Goal: Transaction & Acquisition: Purchase product/service

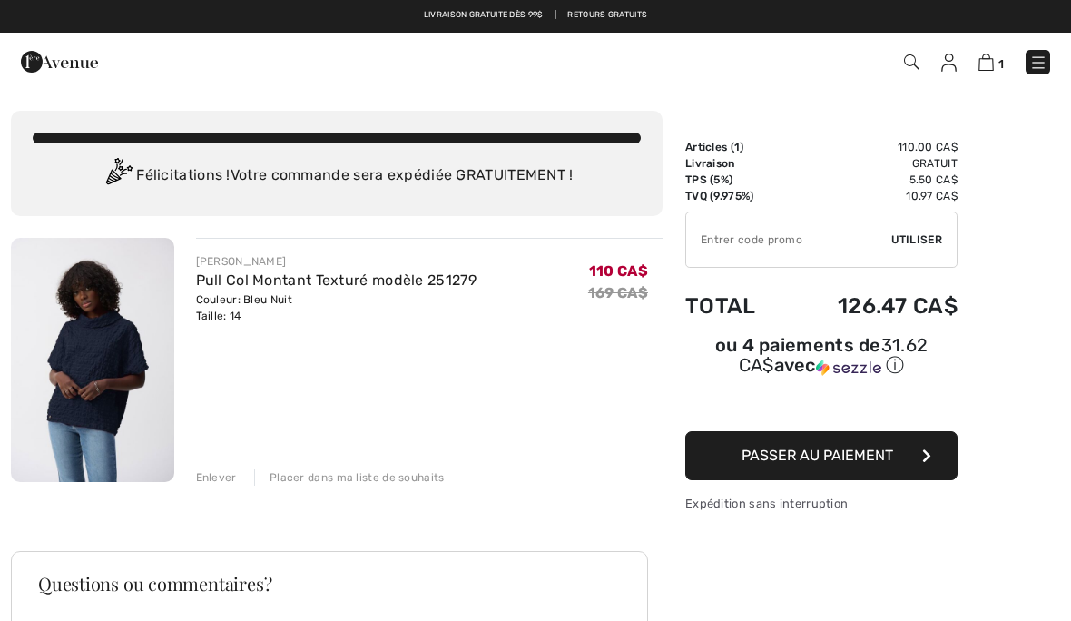
click at [729, 246] on input "TEXT" at bounding box center [788, 239] width 205 height 54
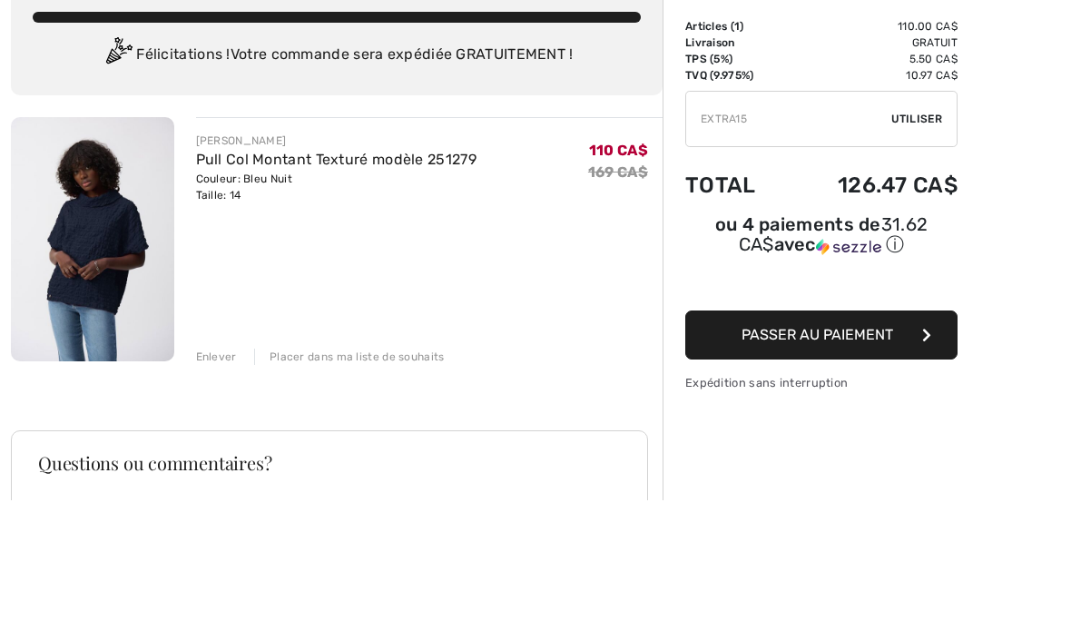
type input "EXTRA15"
click at [907, 231] on span "Utiliser" at bounding box center [916, 239] width 51 height 16
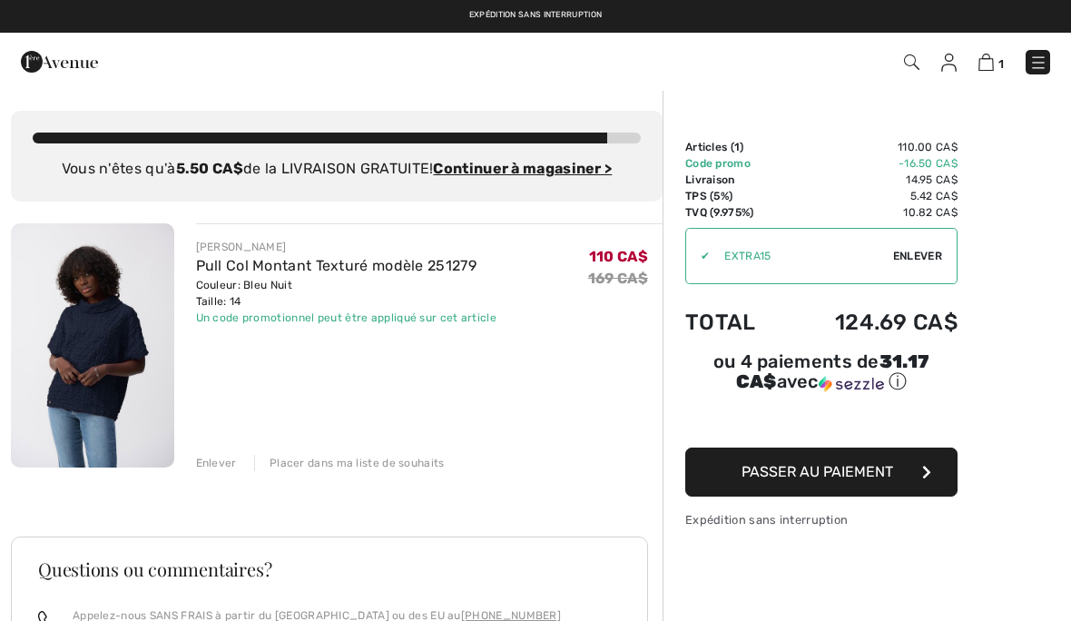
click at [1040, 62] on img at bounding box center [1038, 63] width 18 height 18
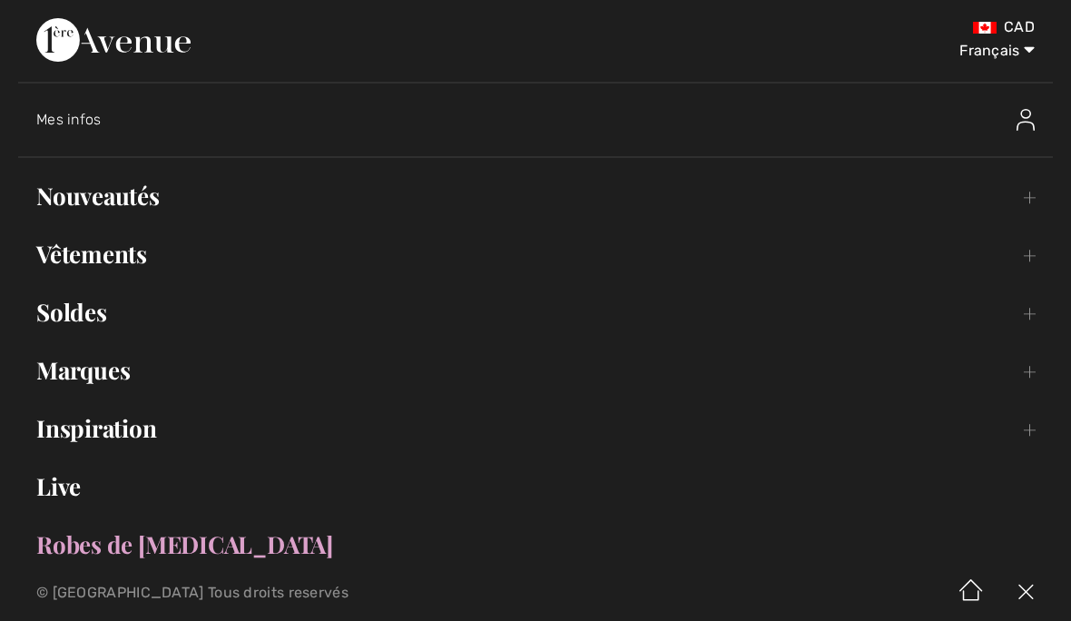
click at [66, 328] on link "Soldes Toggle submenu" at bounding box center [535, 312] width 1034 height 40
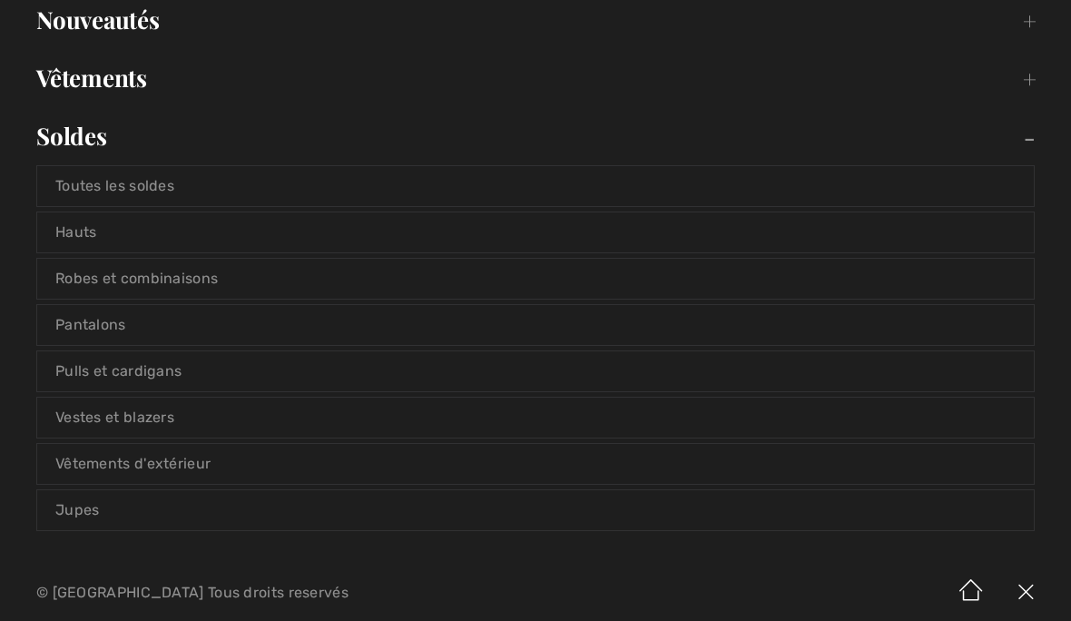
scroll to position [181, 0]
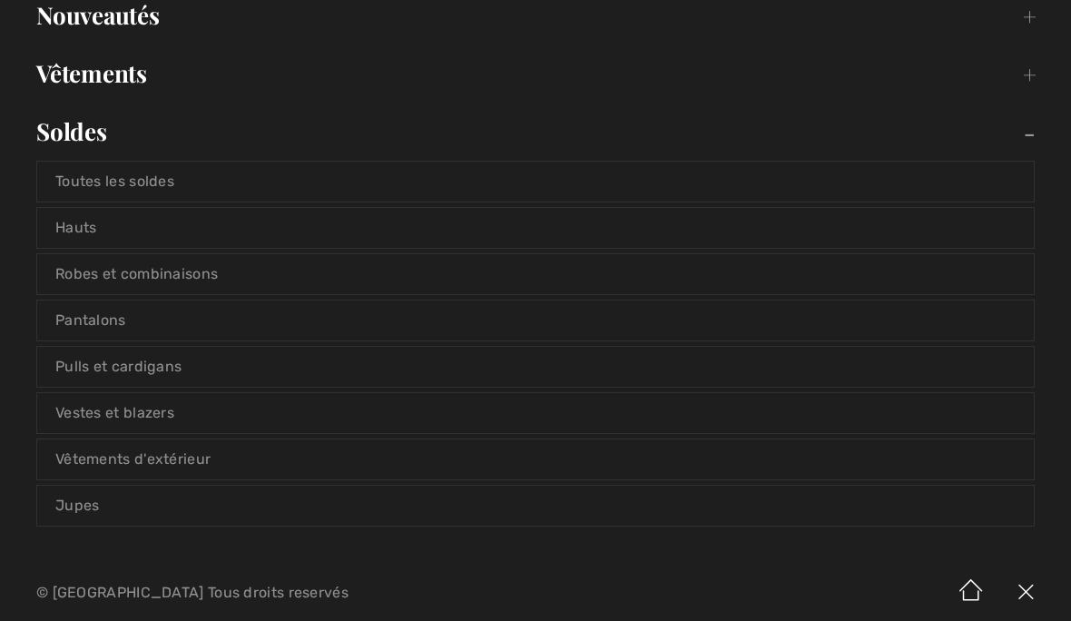
click at [95, 417] on link "Vestes et blazers" at bounding box center [535, 413] width 996 height 40
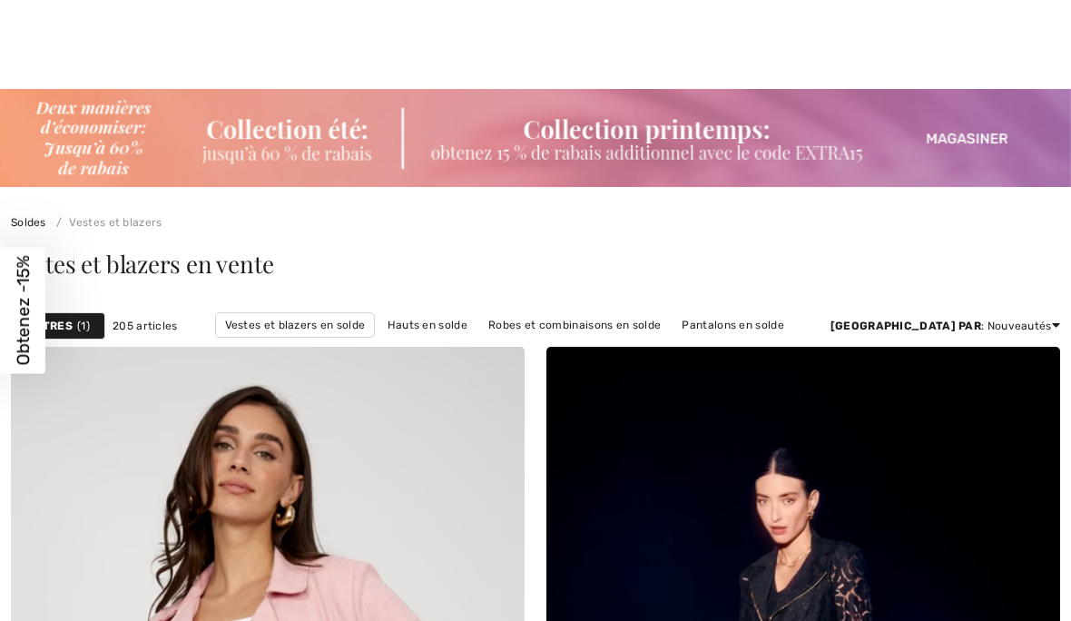
checkbox input "true"
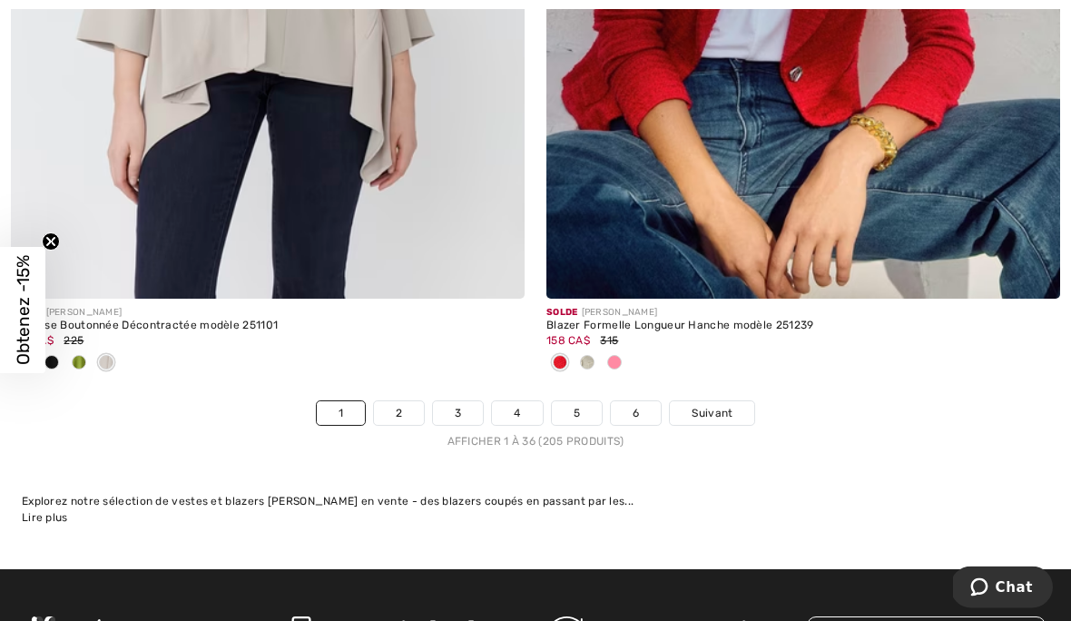
scroll to position [15765, 0]
click at [735, 403] on link "Suivant" at bounding box center [712, 413] width 84 height 24
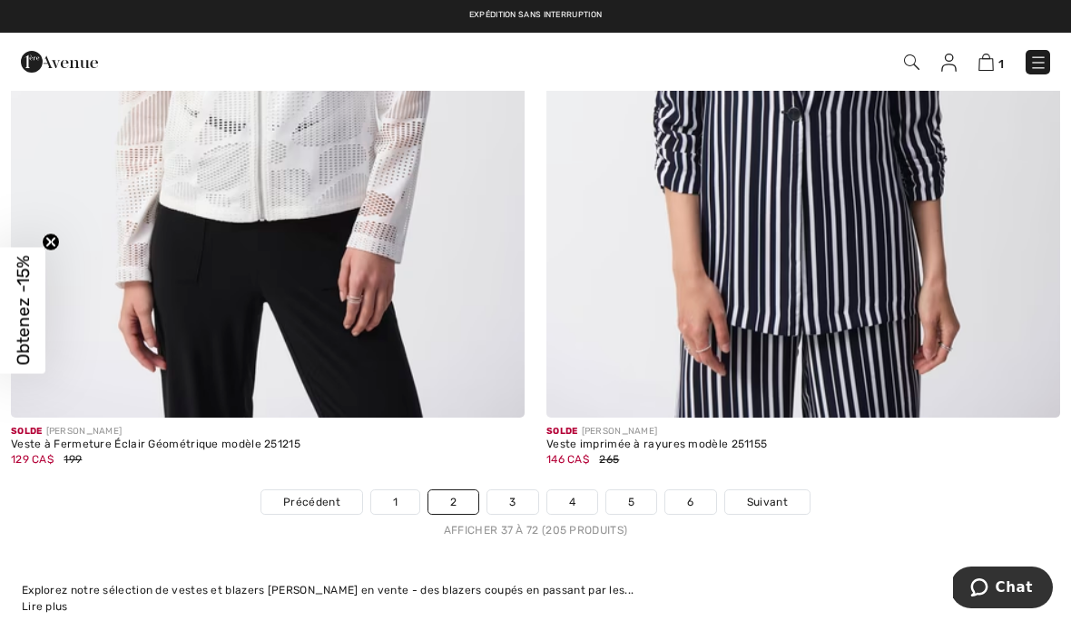
scroll to position [15599, 0]
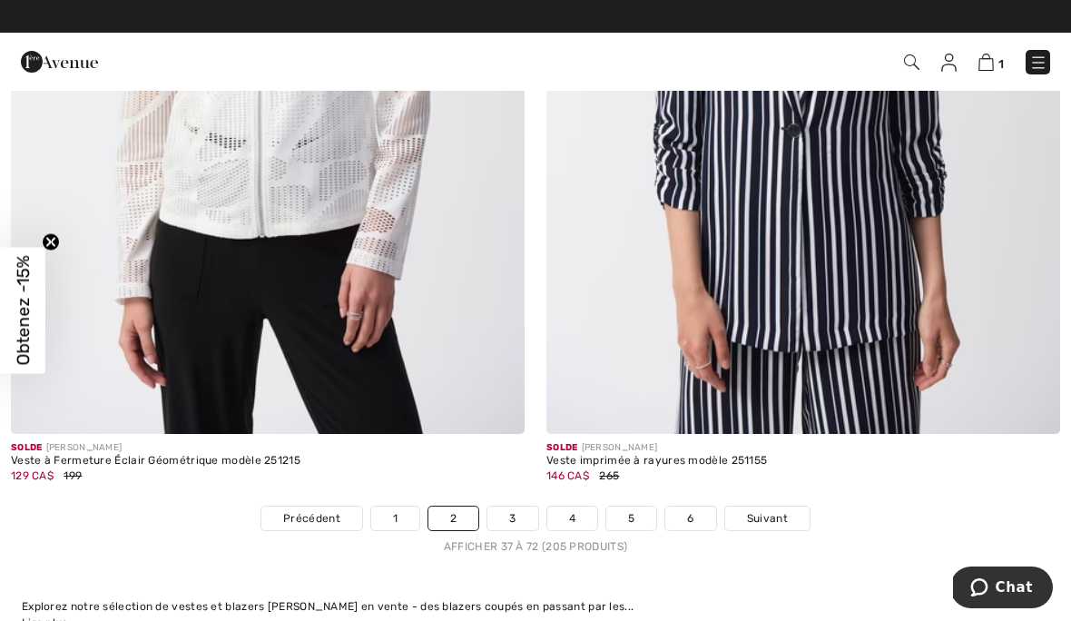
click at [774, 510] on span "Suivant" at bounding box center [767, 518] width 41 height 16
click at [769, 512] on span "Suivant" at bounding box center [767, 518] width 41 height 16
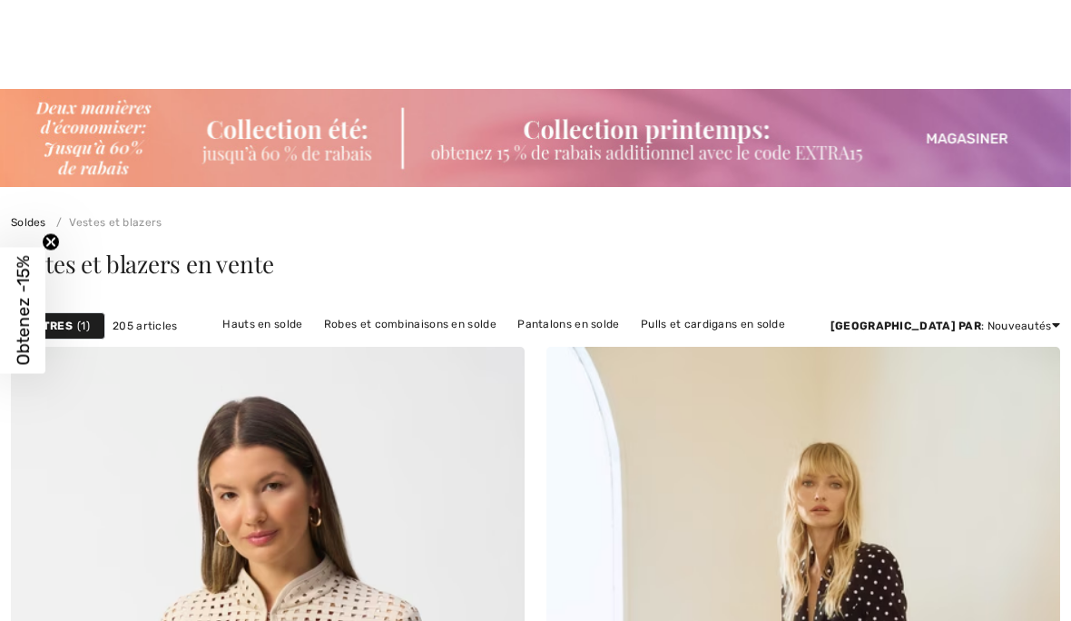
checkbox input "true"
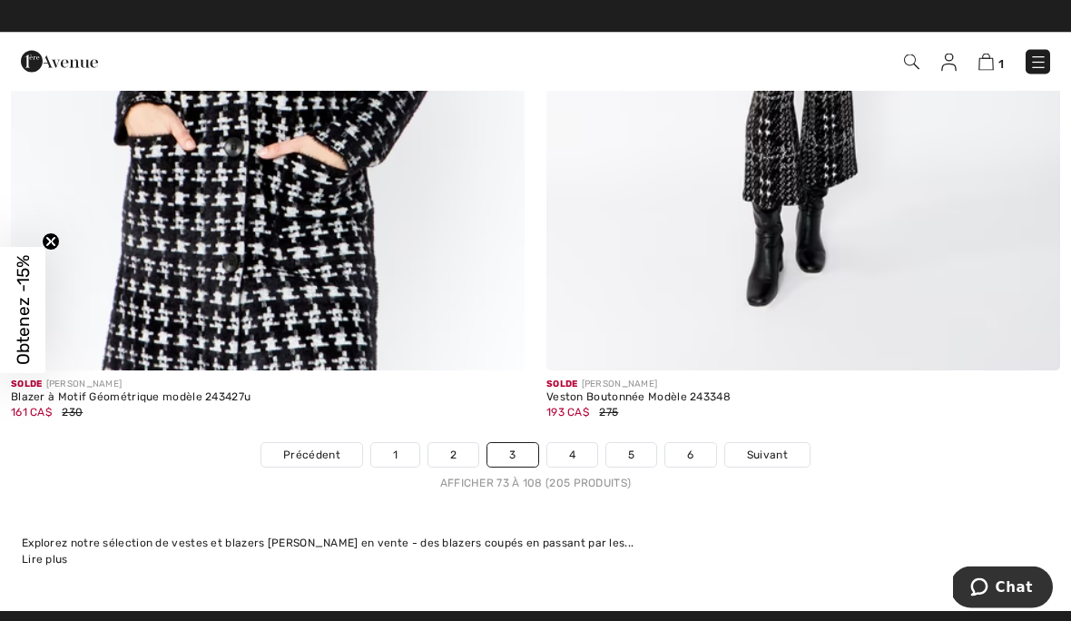
scroll to position [15543, 0]
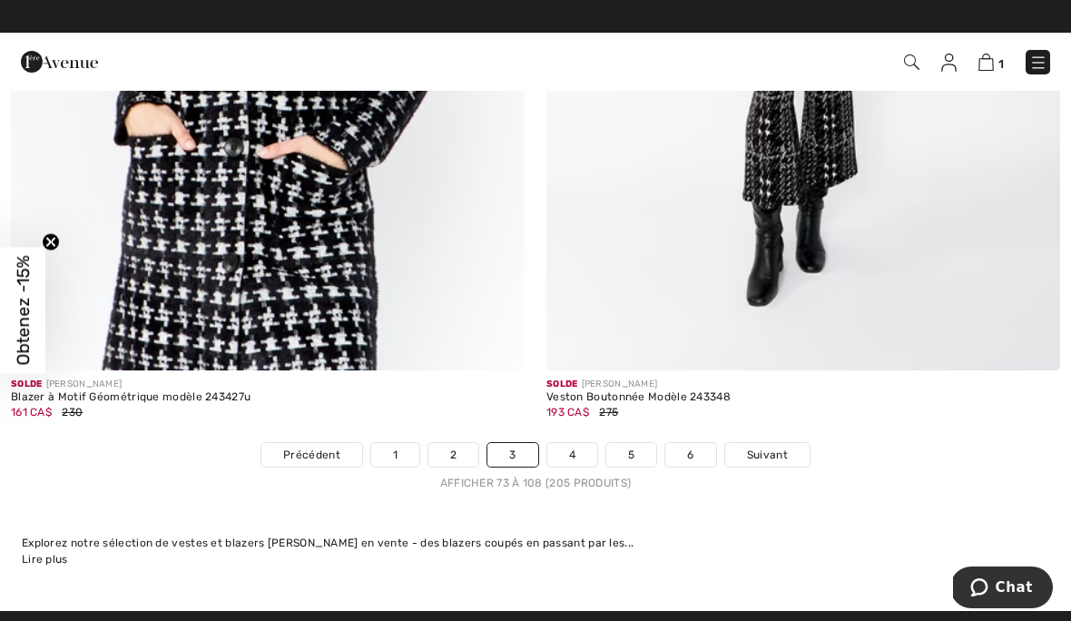
click at [774, 453] on link "Suivant" at bounding box center [767, 455] width 84 height 24
click at [763, 446] on span "Suivant" at bounding box center [767, 454] width 41 height 16
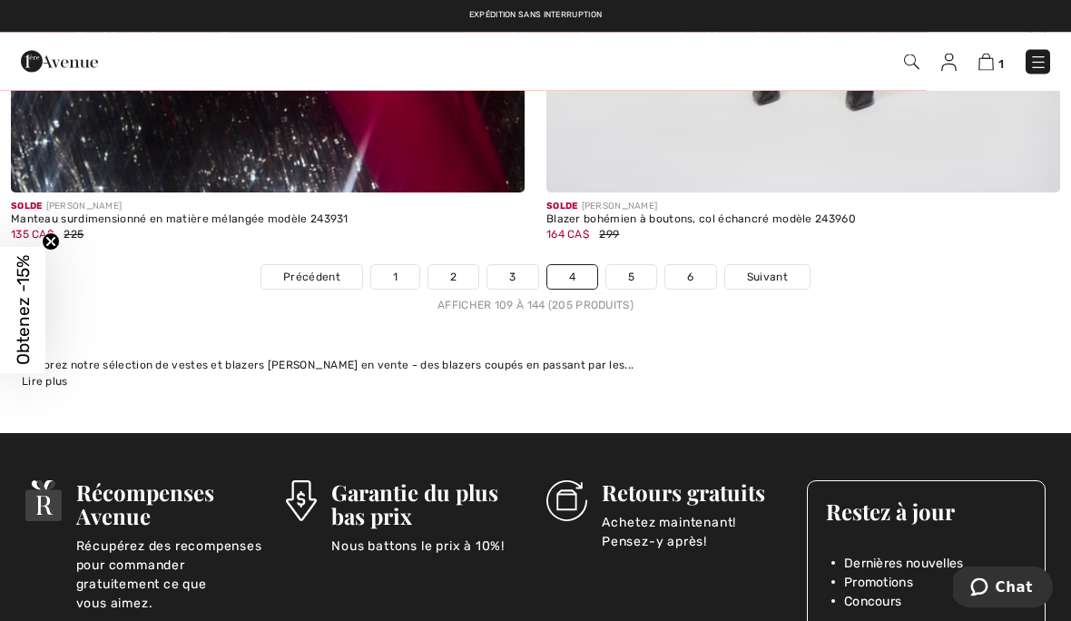
scroll to position [15727, 0]
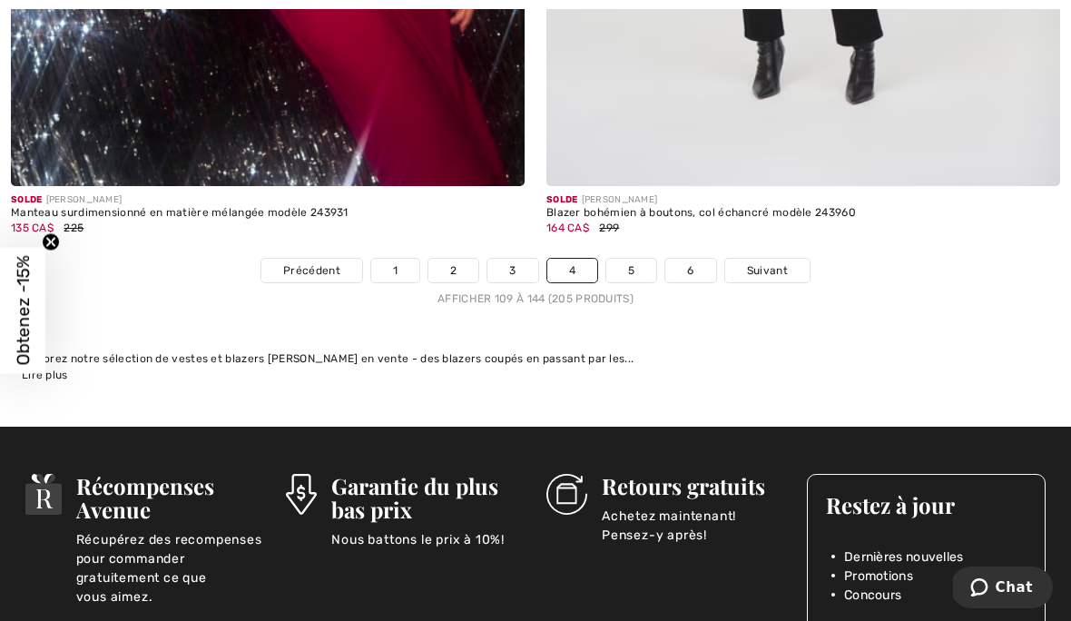
click at [780, 269] on link "Suivant" at bounding box center [767, 271] width 84 height 24
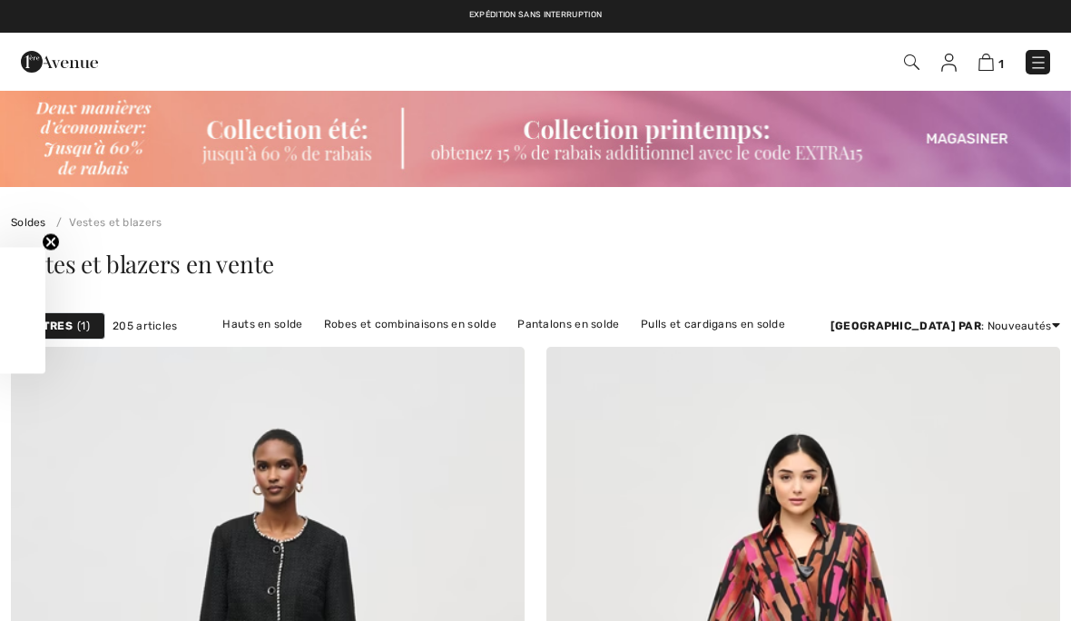
checkbox input "true"
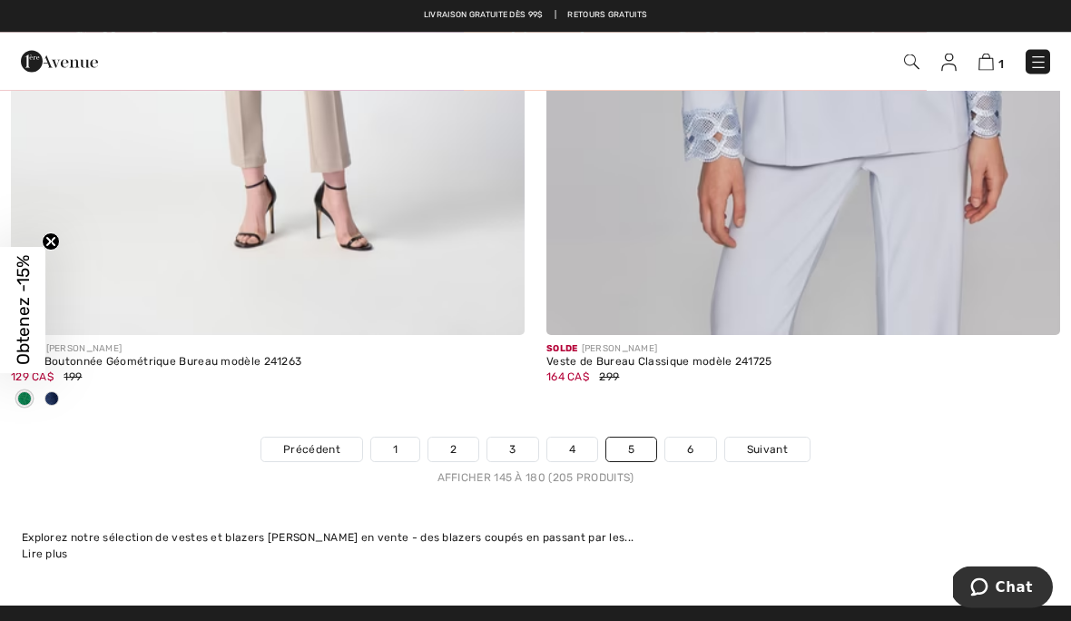
scroll to position [15698, 0]
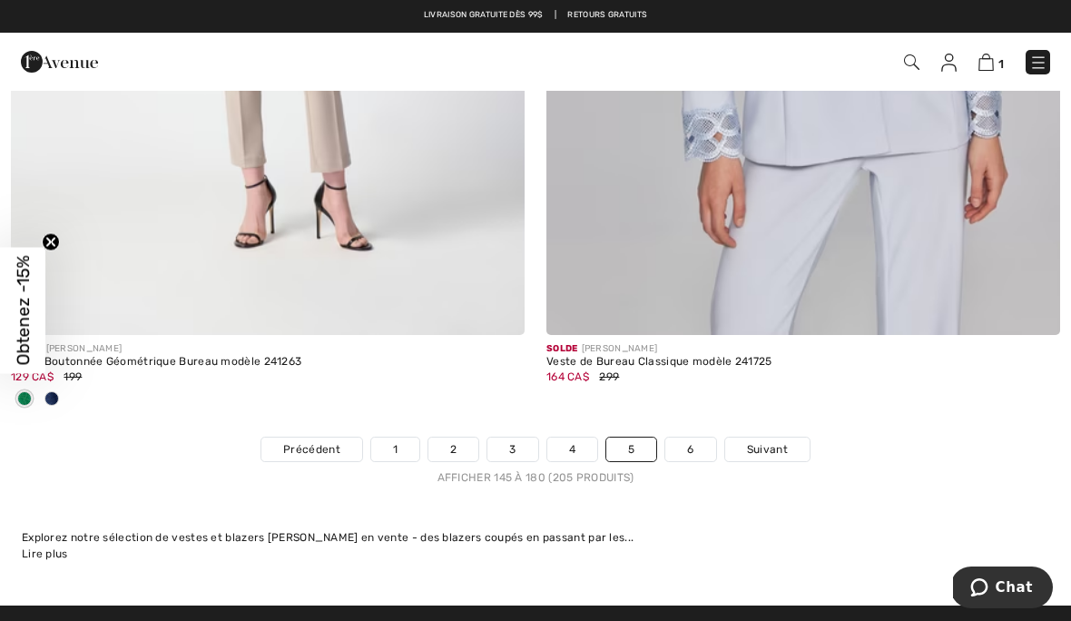
click at [777, 445] on link "Suivant" at bounding box center [767, 449] width 84 height 24
click at [769, 443] on span "Suivant" at bounding box center [767, 449] width 41 height 16
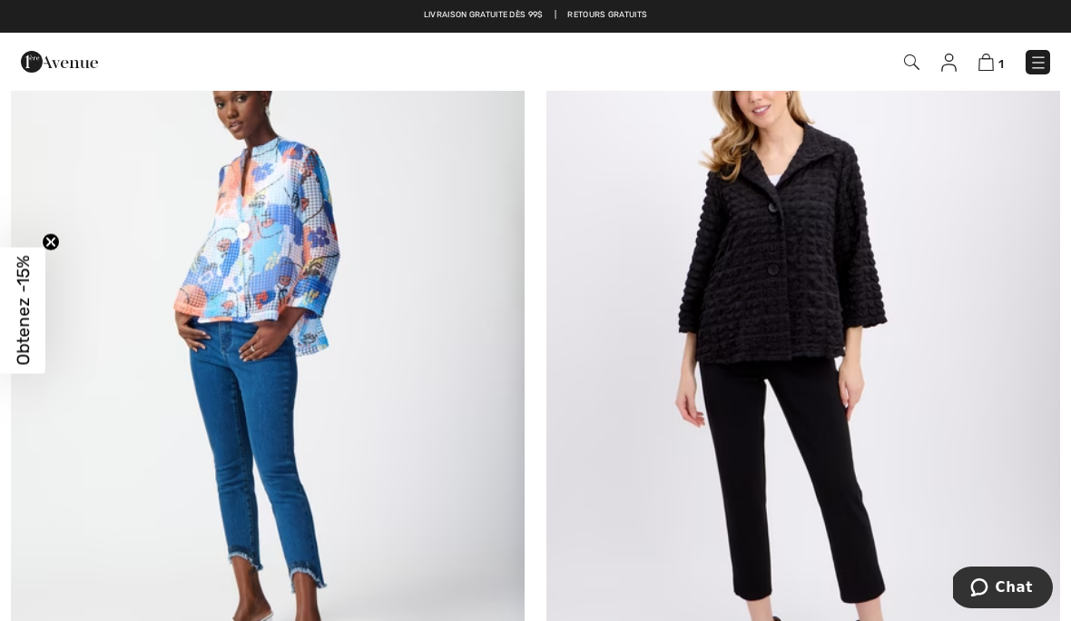
scroll to position [368, 0]
click at [818, 319] on img at bounding box center [803, 364] width 514 height 770
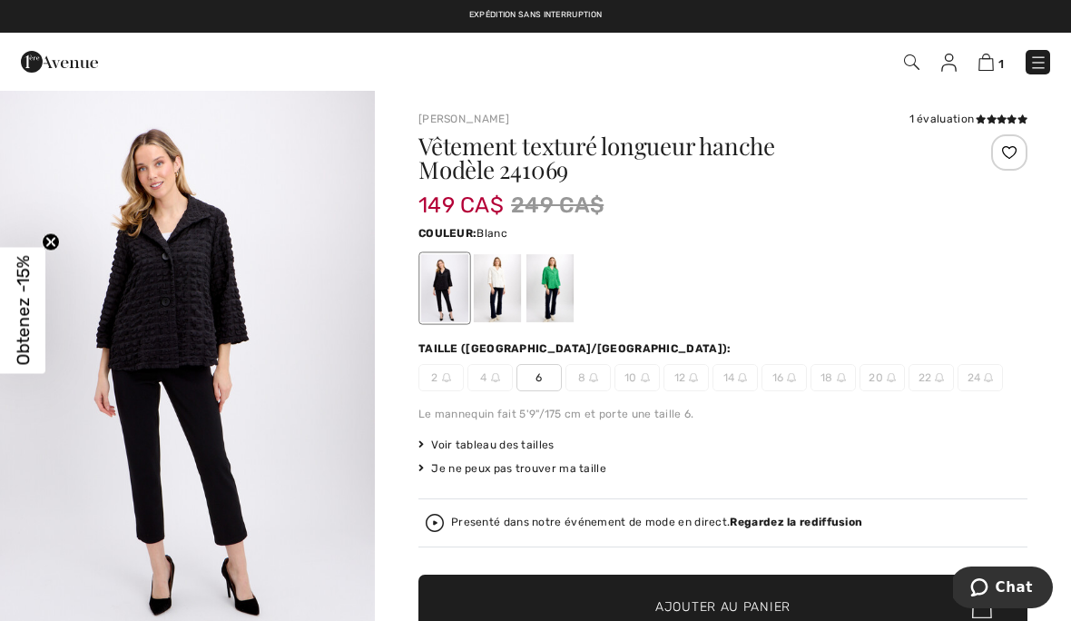
click at [505, 287] on div at bounding box center [497, 288] width 47 height 68
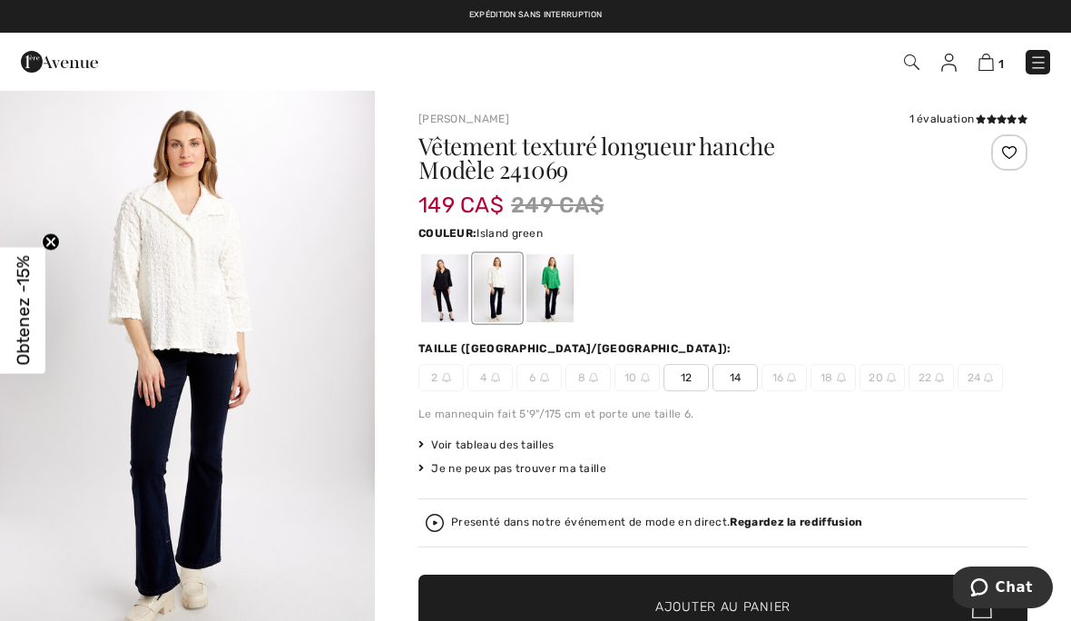
click at [564, 295] on div at bounding box center [549, 288] width 47 height 68
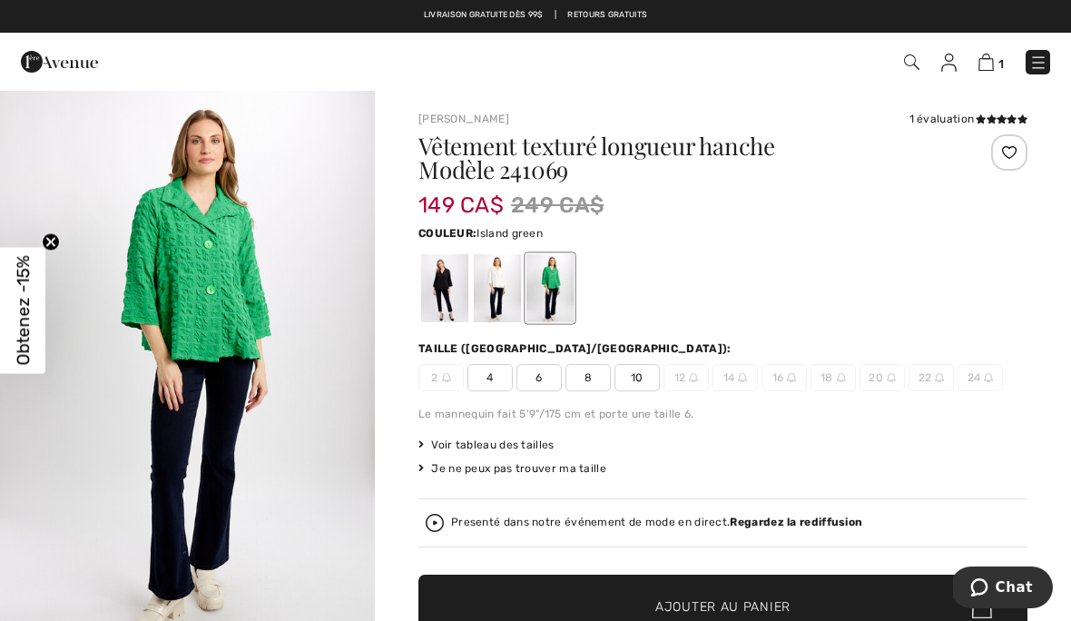
click at [948, 126] on div "1 évaluation" at bounding box center [968, 119] width 118 height 16
click at [1001, 123] on icon at bounding box center [1001, 118] width 10 height 9
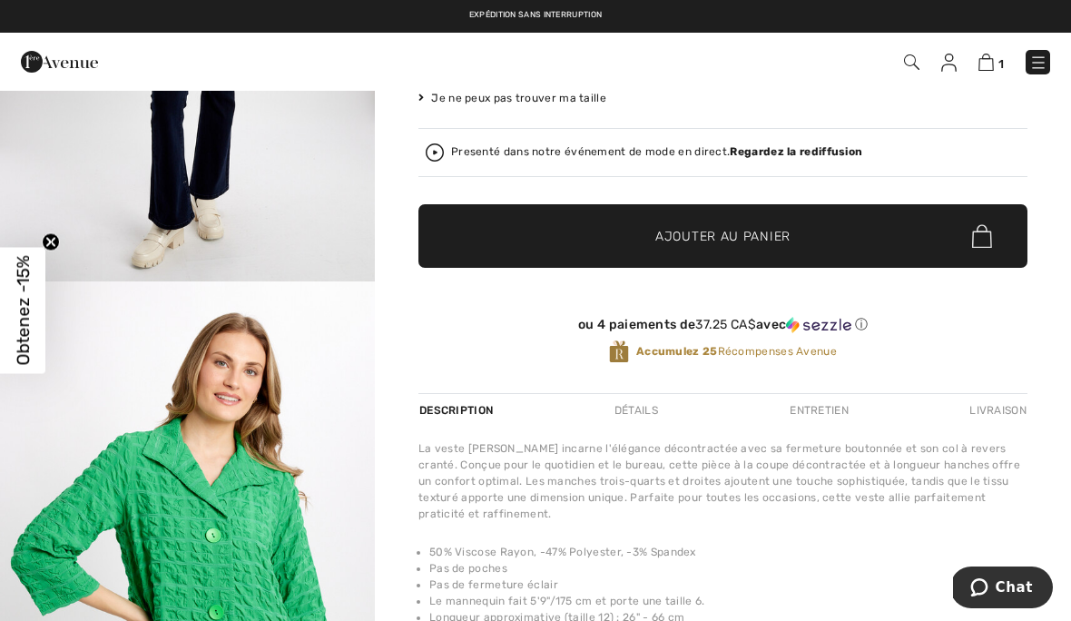
scroll to position [352, 0]
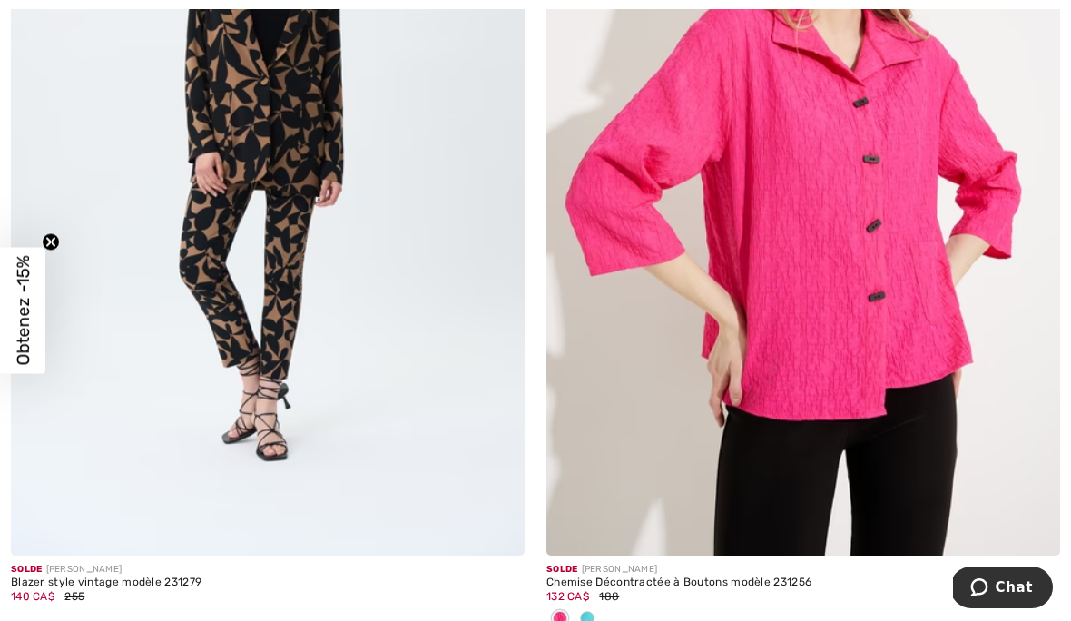
scroll to position [8397, 0]
click at [599, 620] on div at bounding box center [586, 618] width 27 height 30
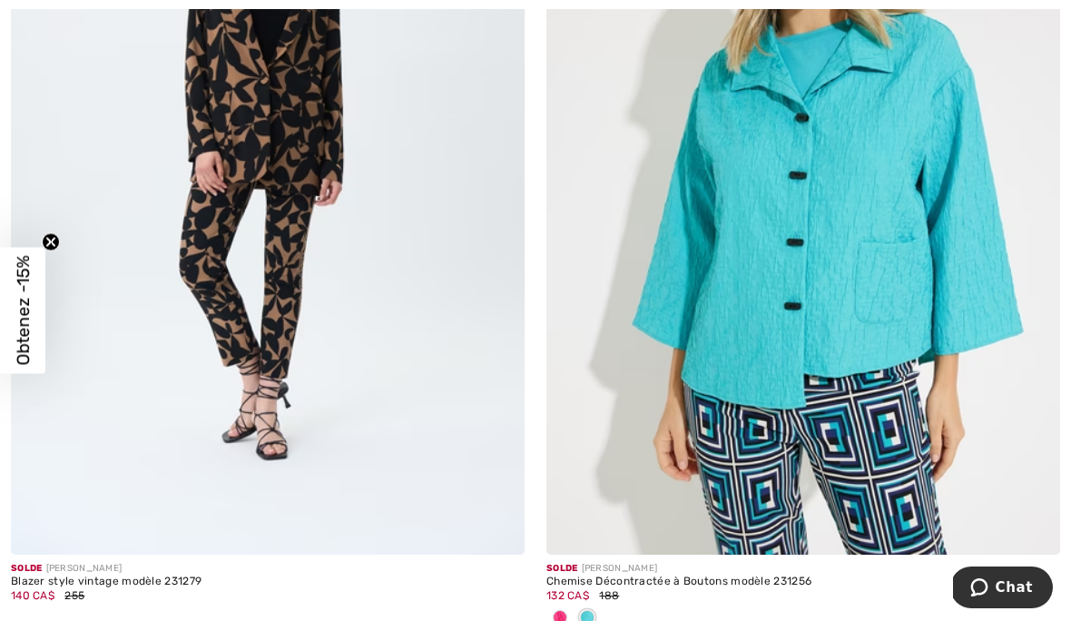
click at [610, 610] on div at bounding box center [803, 618] width 514 height 30
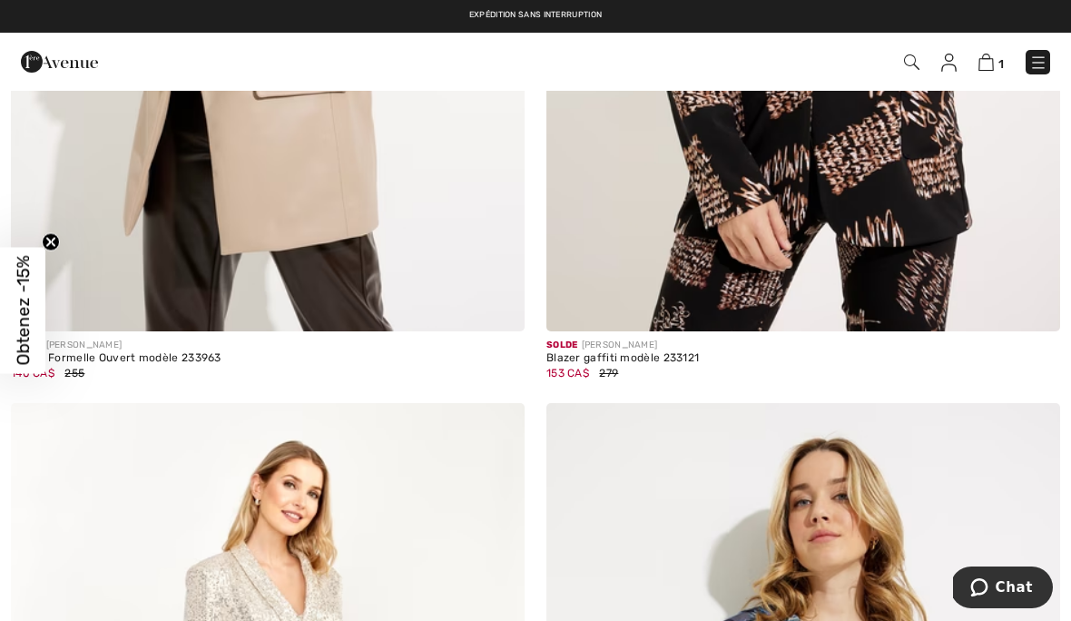
scroll to position [6028, 0]
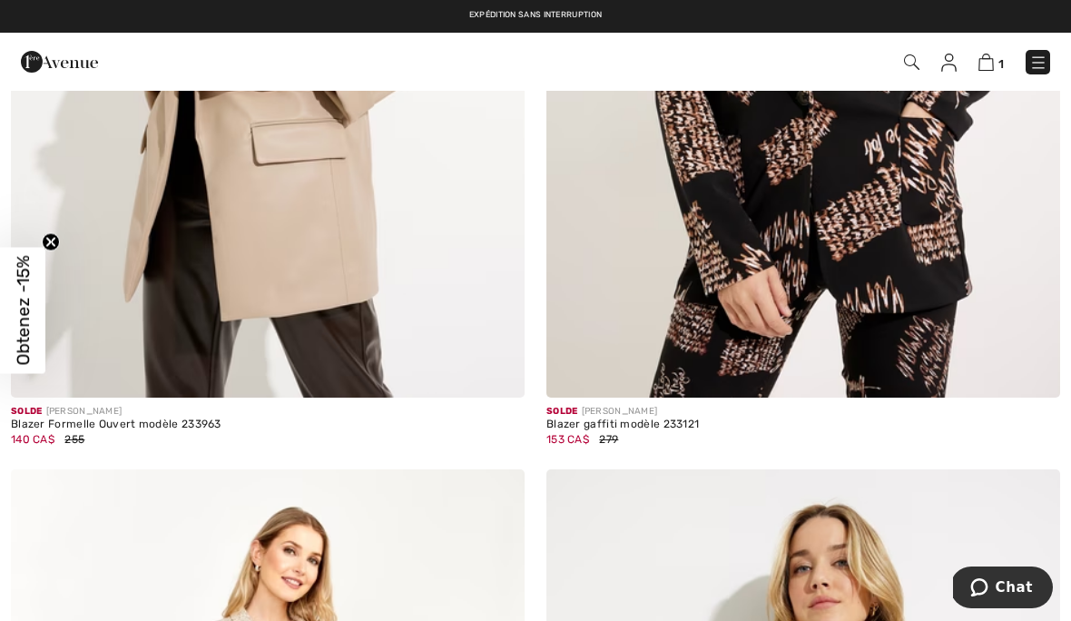
click at [1054, 55] on div "1 Commander" at bounding box center [755, 62] width 616 height 37
click at [1030, 67] on img at bounding box center [1038, 63] width 18 height 18
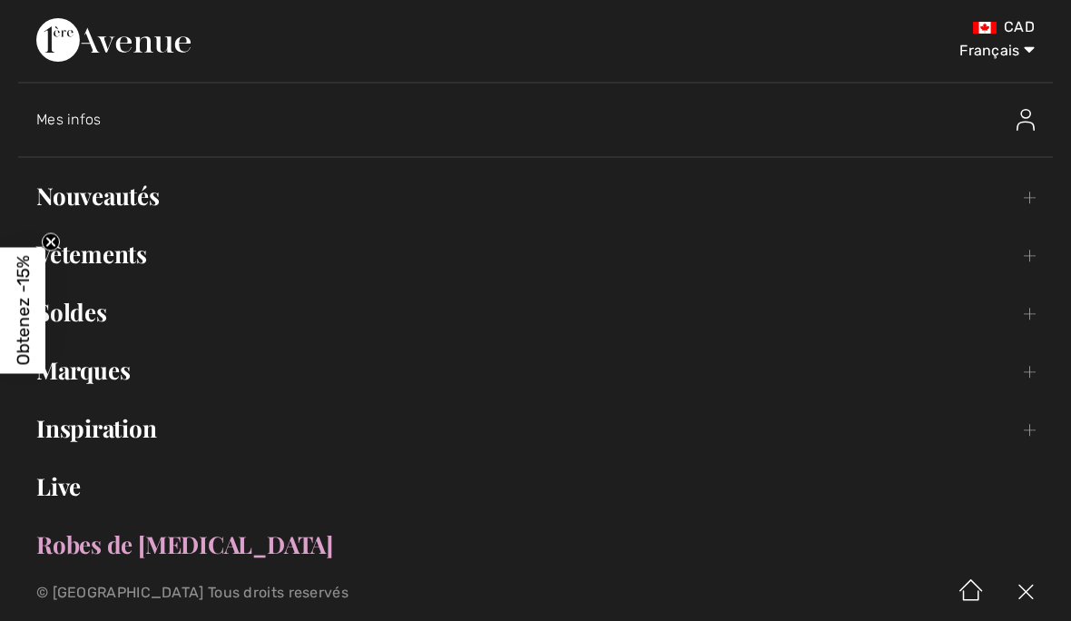
click at [88, 317] on link "Soldes Toggle submenu" at bounding box center [535, 312] width 1034 height 40
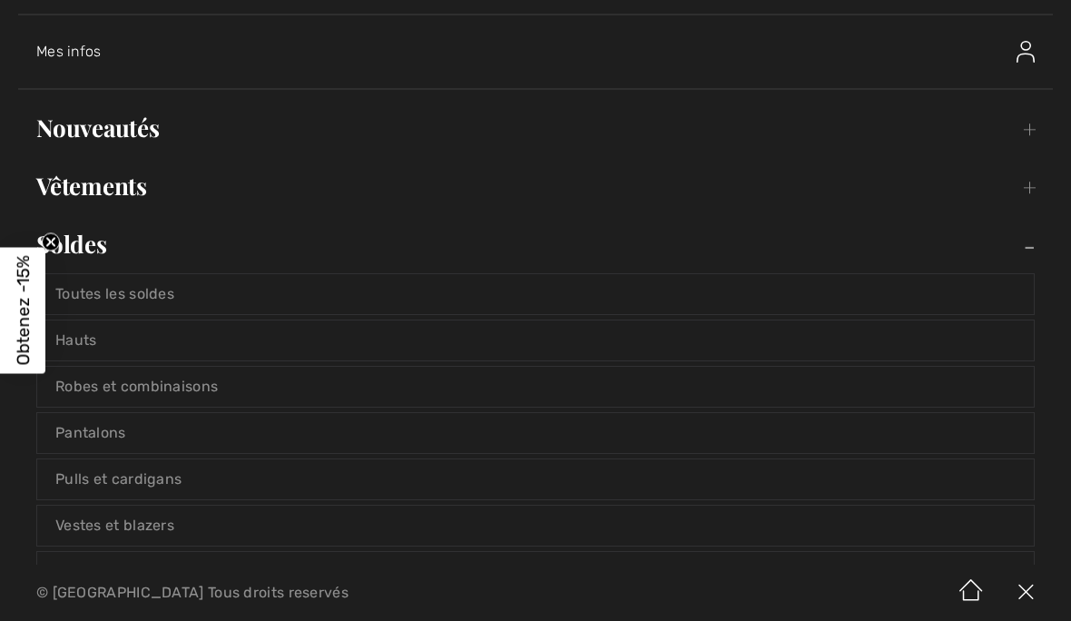
scroll to position [59, 0]
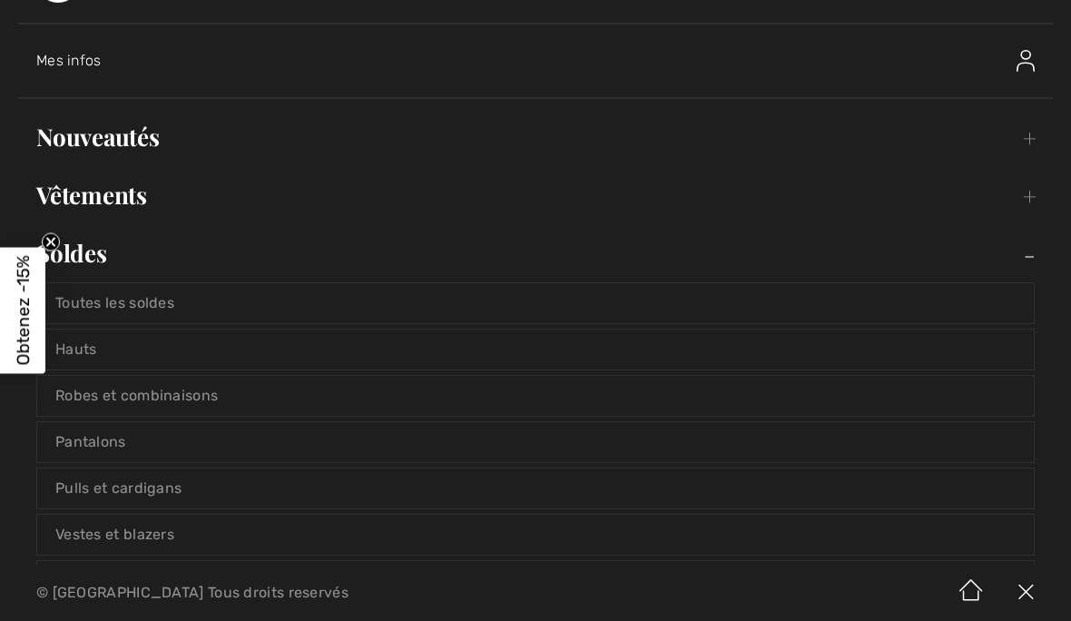
click at [89, 352] on link "Hauts" at bounding box center [535, 349] width 996 height 40
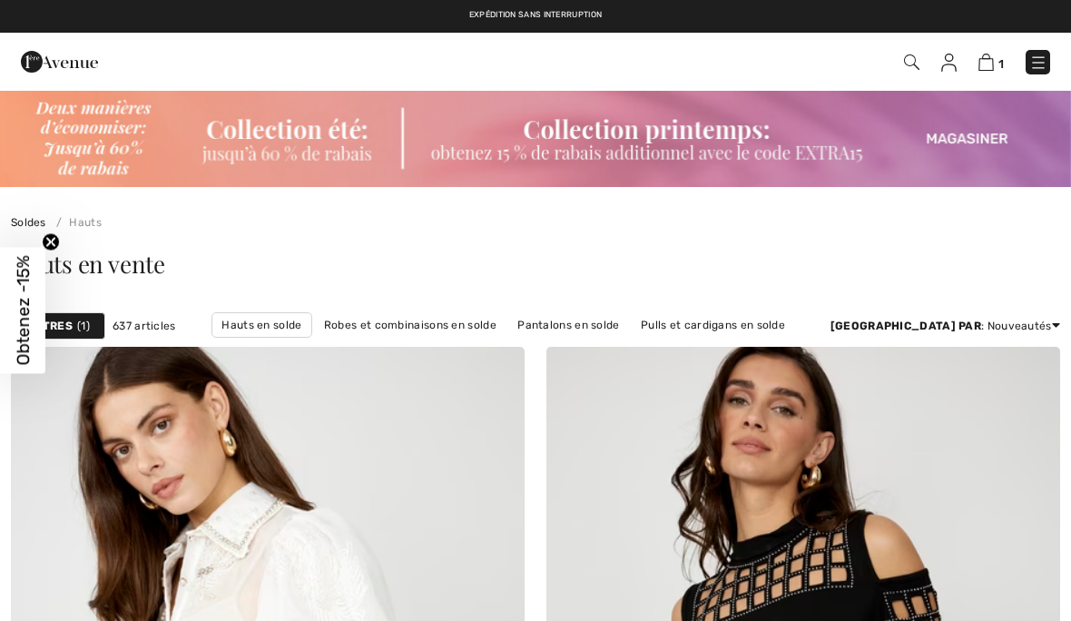
checkbox input "true"
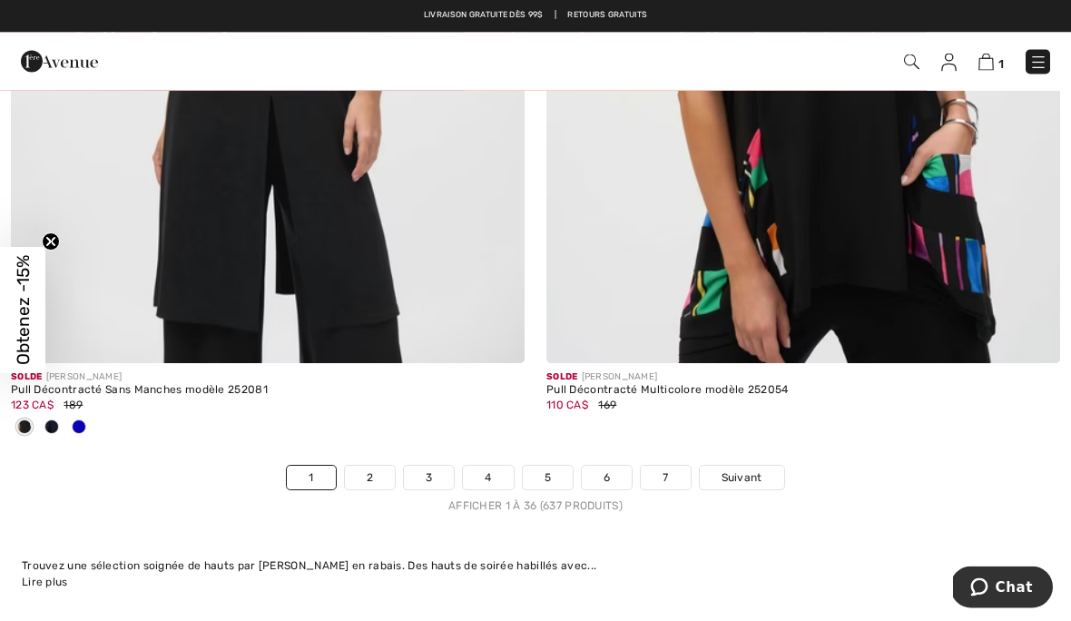
scroll to position [15730, 0]
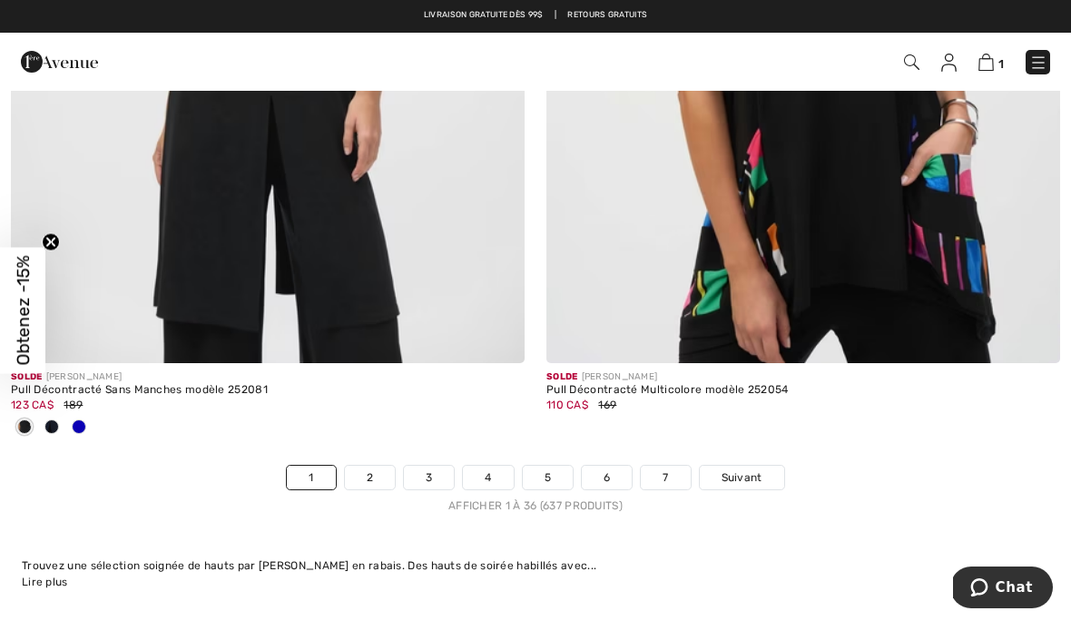
click at [738, 474] on link "Suivant" at bounding box center [742, 478] width 84 height 24
click at [749, 469] on span "Suivant" at bounding box center [741, 477] width 41 height 16
click at [743, 469] on span "Suivant" at bounding box center [741, 477] width 41 height 16
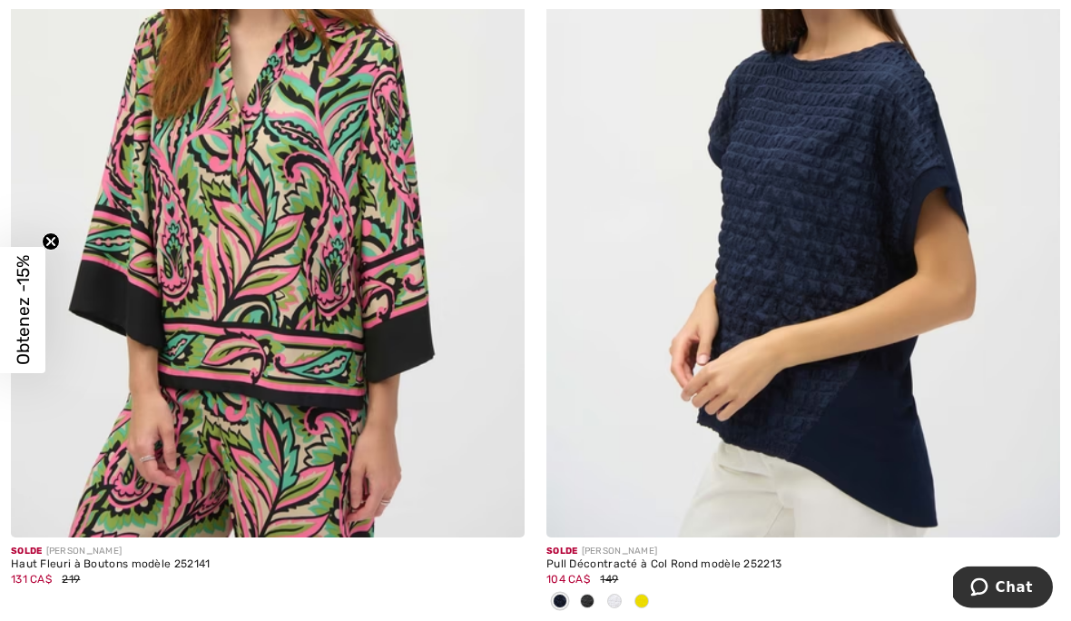
scroll to position [2324, 0]
click at [856, 437] on img at bounding box center [803, 152] width 514 height 770
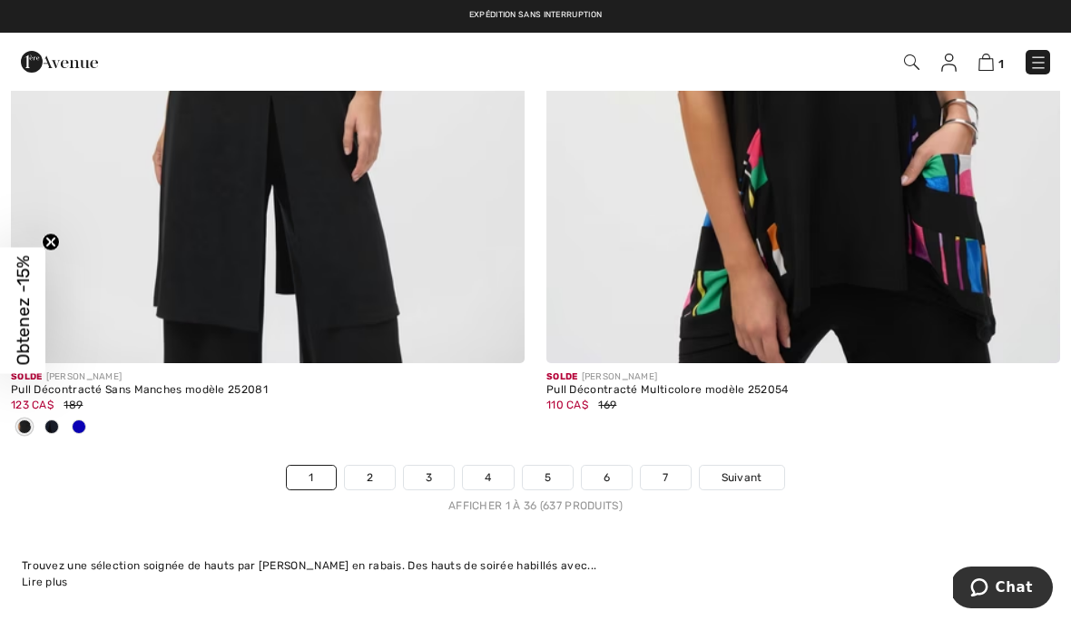
click at [757, 469] on span "Suivant" at bounding box center [741, 477] width 41 height 16
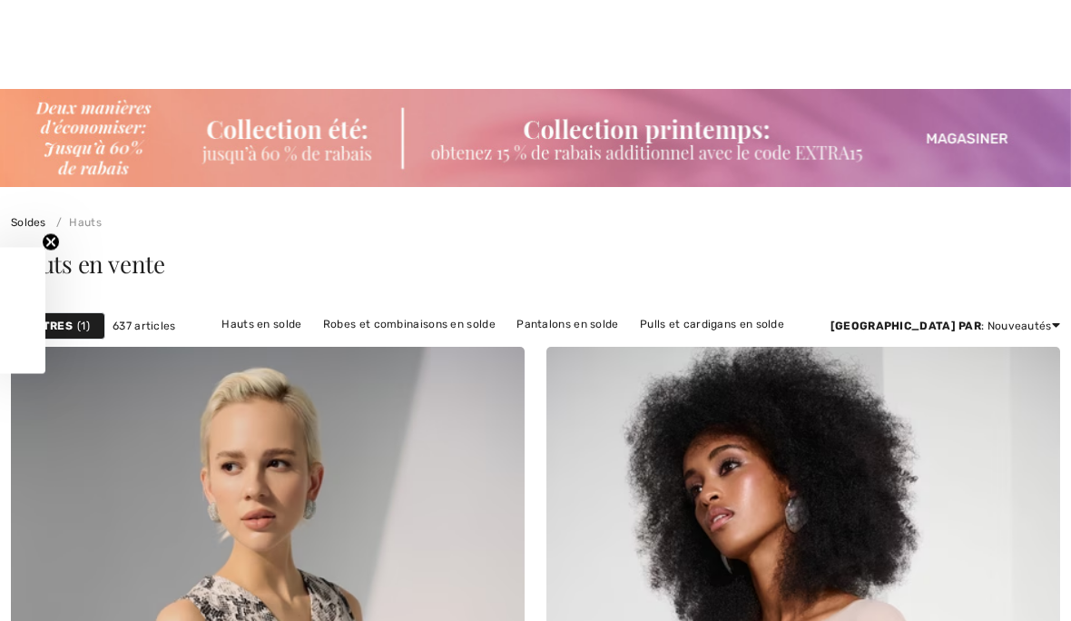
checkbox input "true"
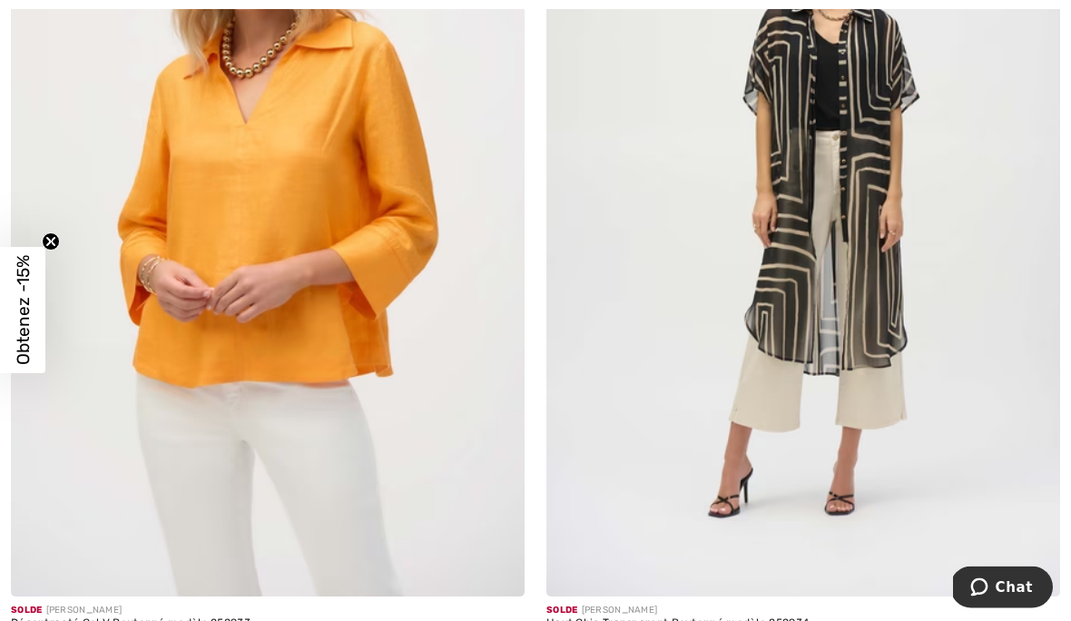
scroll to position [10104, 0]
